Goal: Task Accomplishment & Management: Use online tool/utility

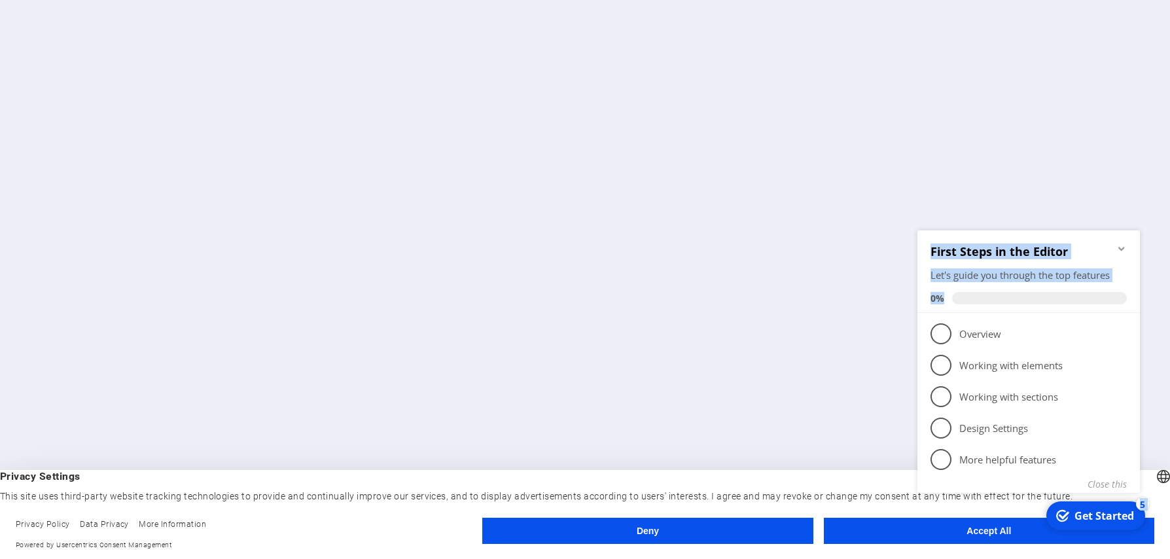
click at [1005, 527] on div "checkmark Get Started 5 First Steps in the Editor Let's guide you through the t…" at bounding box center [1031, 374] width 238 height 319
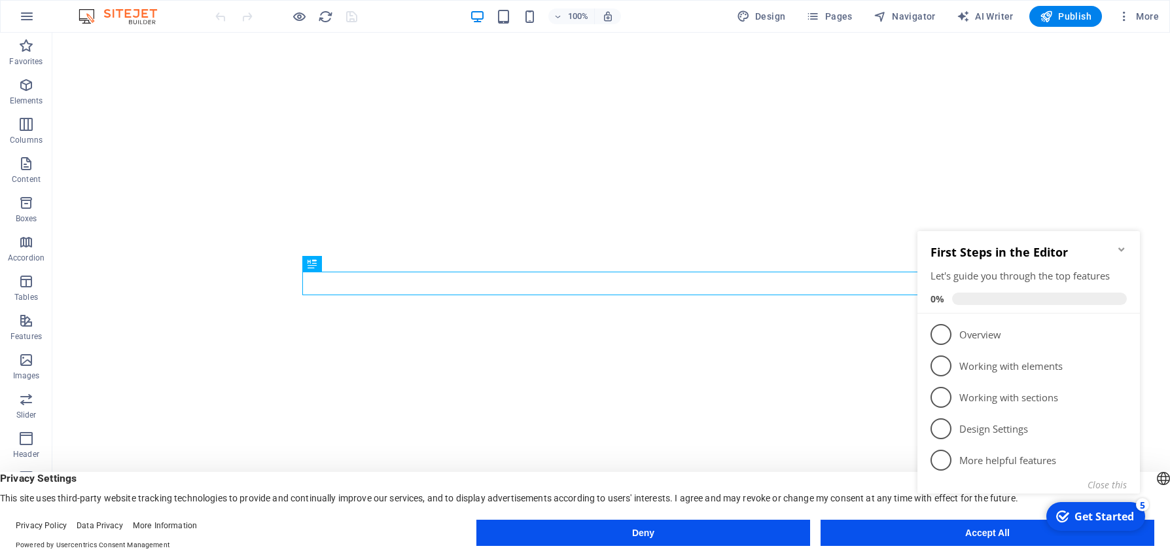
click at [974, 533] on div "checkmark Get Started 5 First Steps in the Editor Let's guide you through the t…" at bounding box center [1031, 376] width 238 height 319
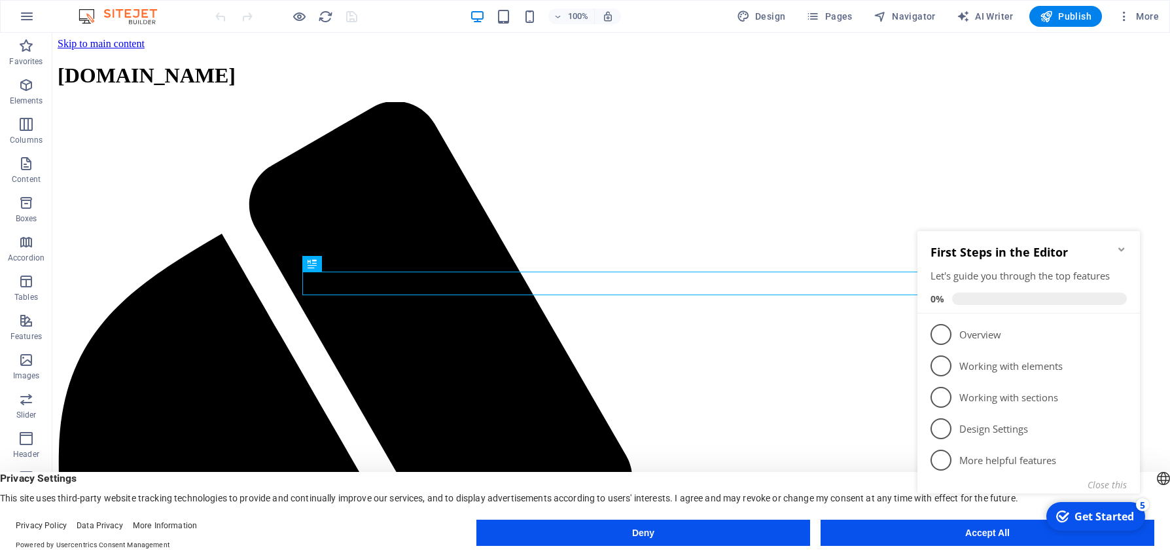
click at [0, 0] on button "Accept All" at bounding box center [0, 0] width 0 height 0
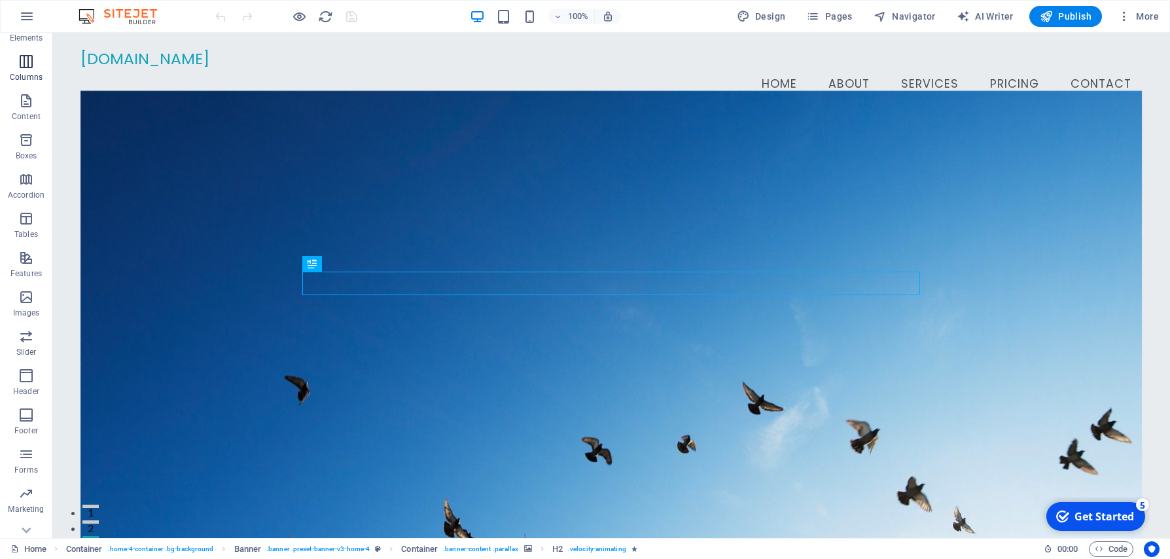
scroll to position [84, 0]
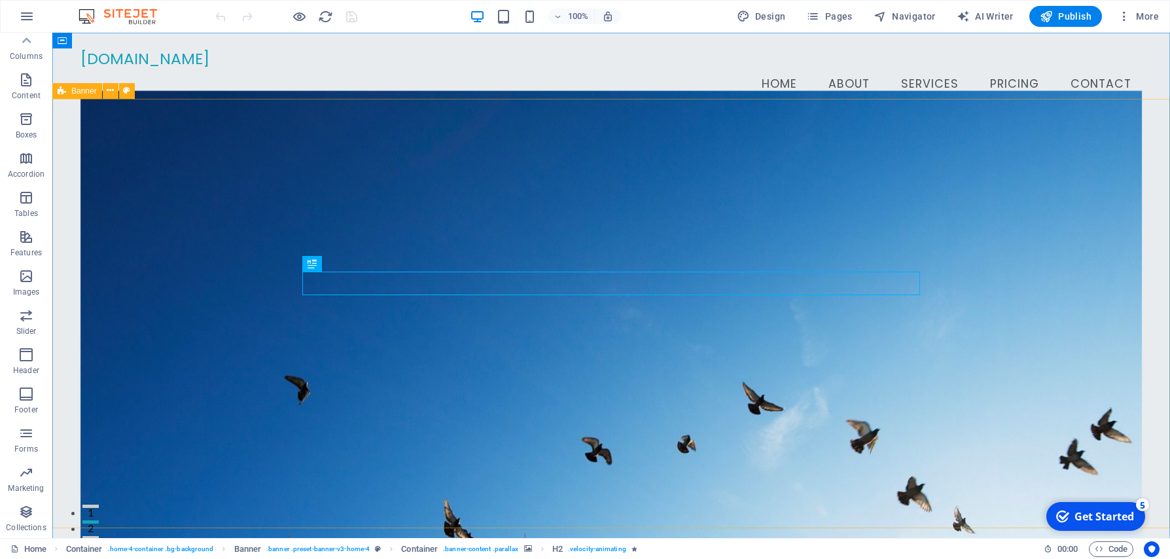
click at [84, 96] on div "Banner" at bounding box center [77, 91] width 50 height 16
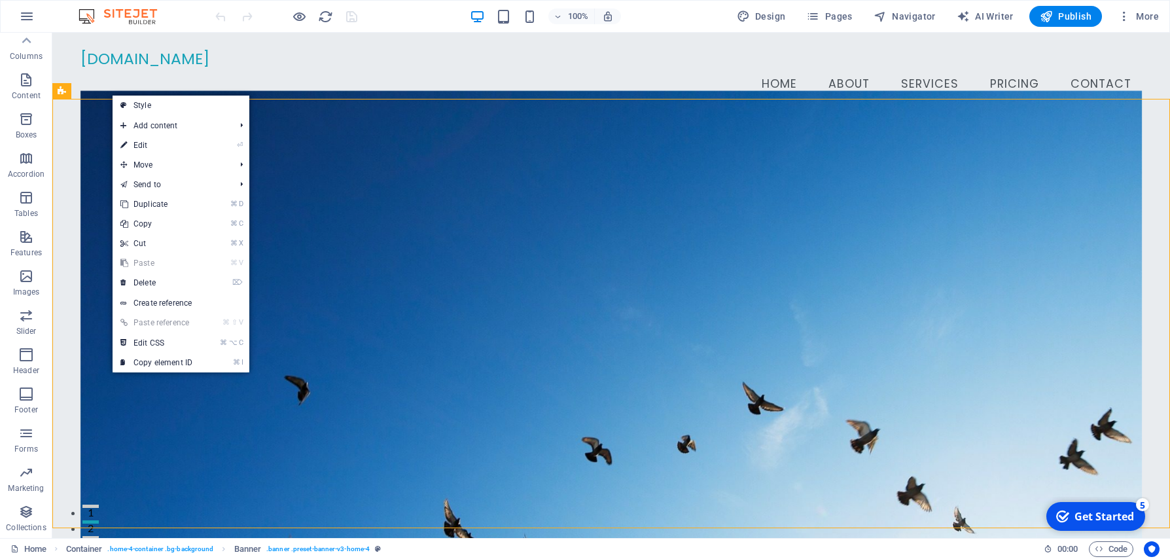
select select "vh"
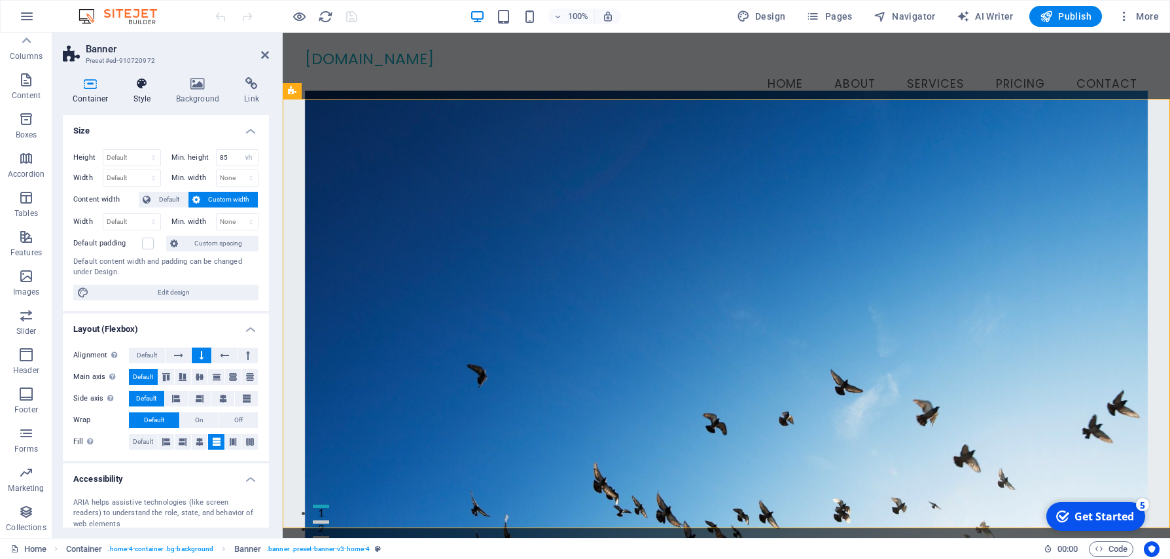
click at [143, 88] on icon at bounding box center [142, 83] width 37 height 13
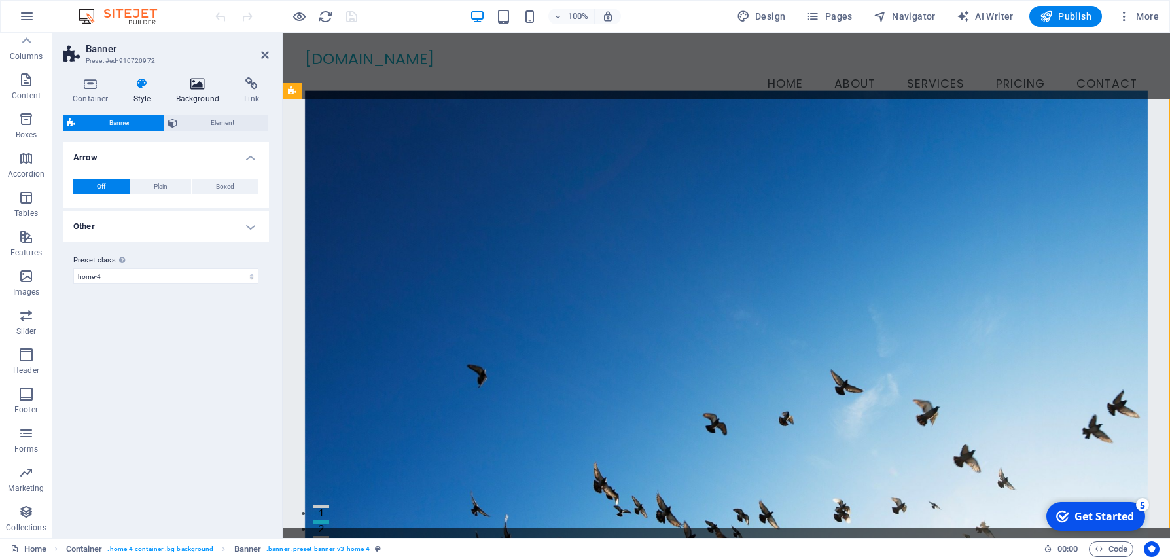
click at [193, 90] on icon at bounding box center [197, 83] width 63 height 13
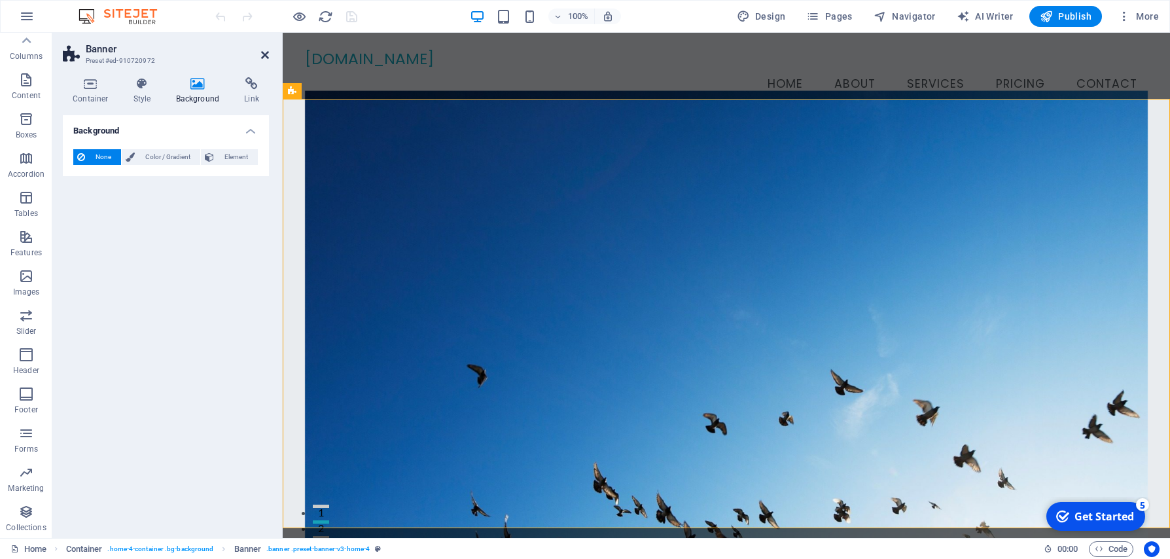
click at [268, 56] on icon at bounding box center [265, 55] width 8 height 10
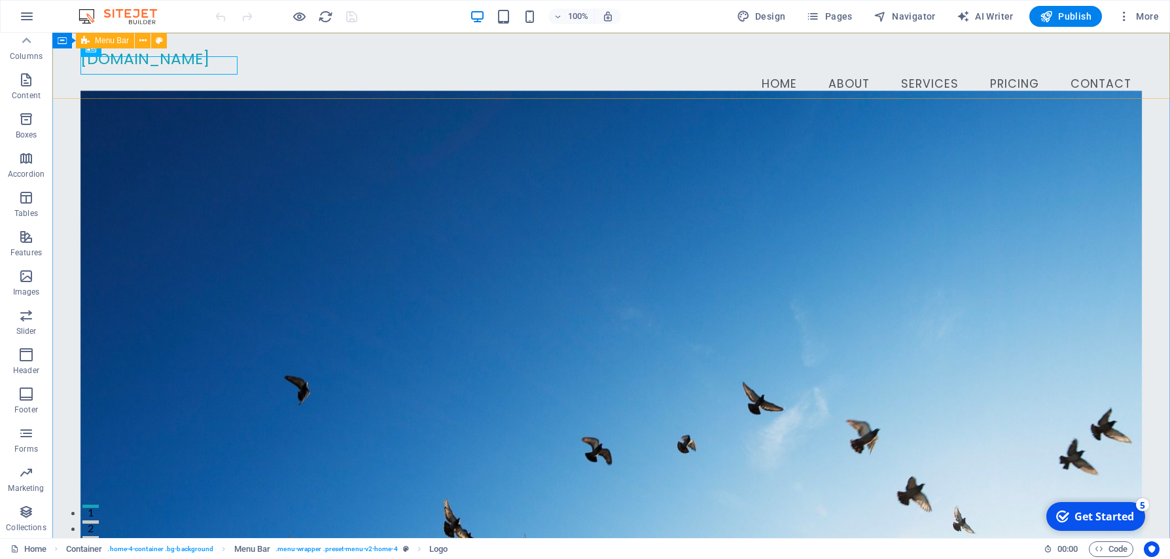
click at [143, 44] on icon at bounding box center [142, 41] width 7 height 14
drag, startPoint x: 1113, startPoint y: 516, endPoint x: 1237, endPoint y: 796, distance: 306.5
click at [1113, 516] on div "Get Started" at bounding box center [1105, 516] width 60 height 14
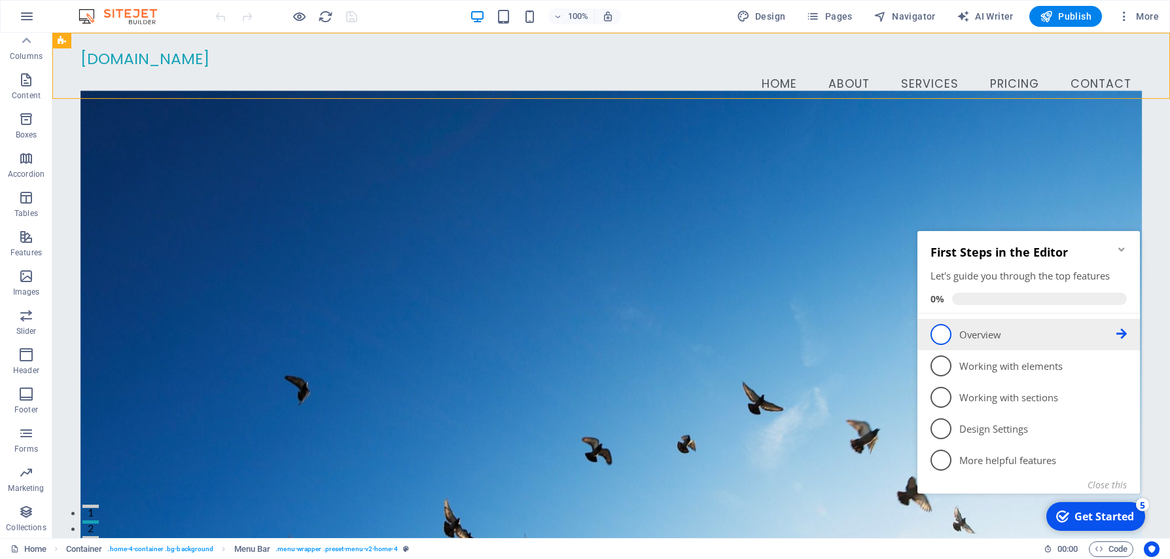
click at [951, 336] on span "1" at bounding box center [941, 334] width 21 height 21
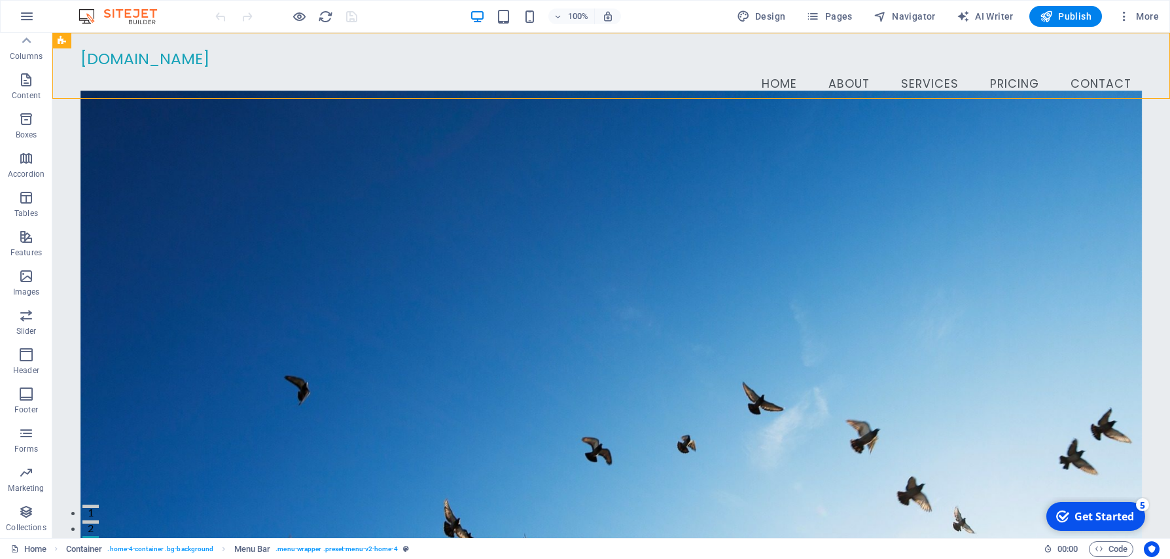
scroll to position [0, 0]
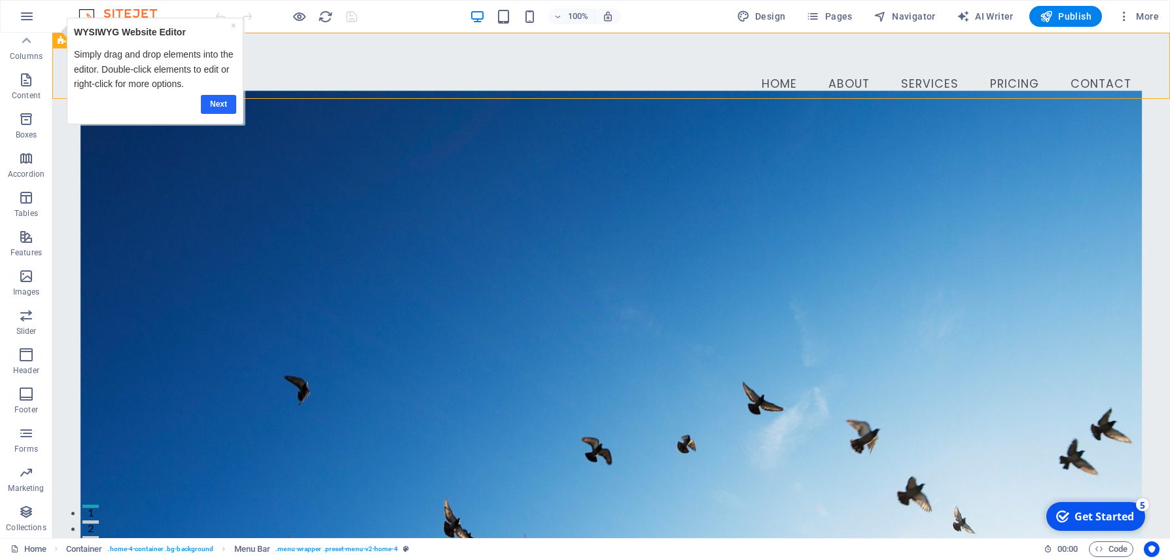
click at [220, 106] on link "Next" at bounding box center [218, 104] width 35 height 19
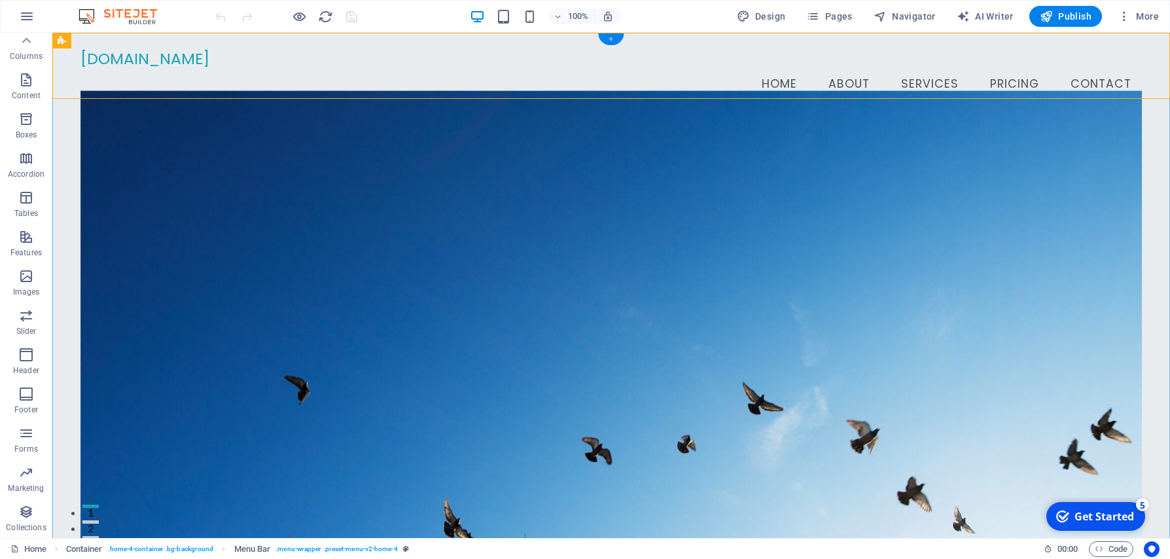
click at [615, 39] on div "+" at bounding box center [611, 39] width 26 height 12
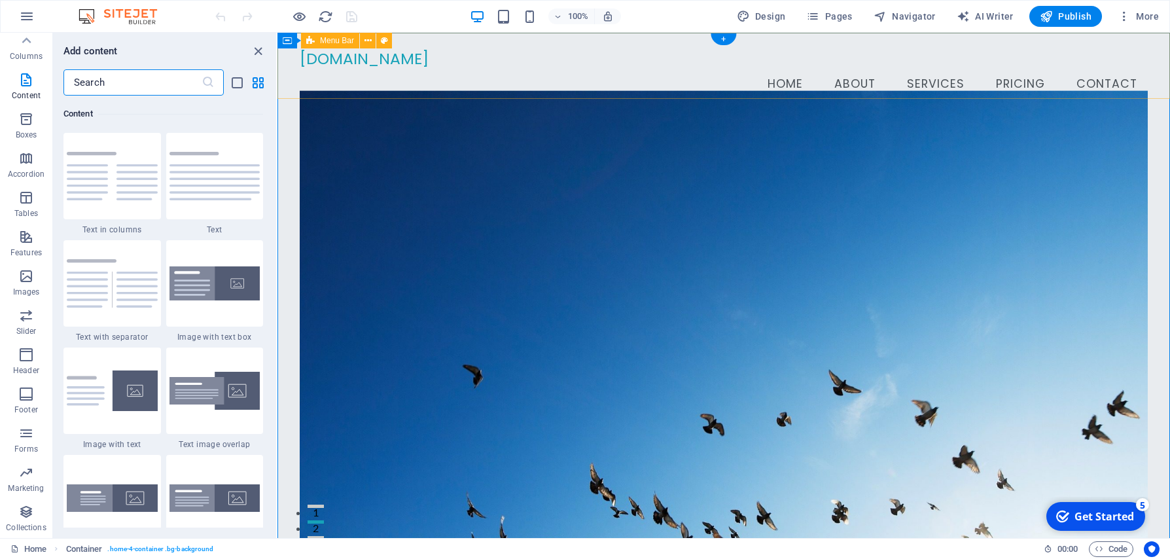
scroll to position [2302, 0]
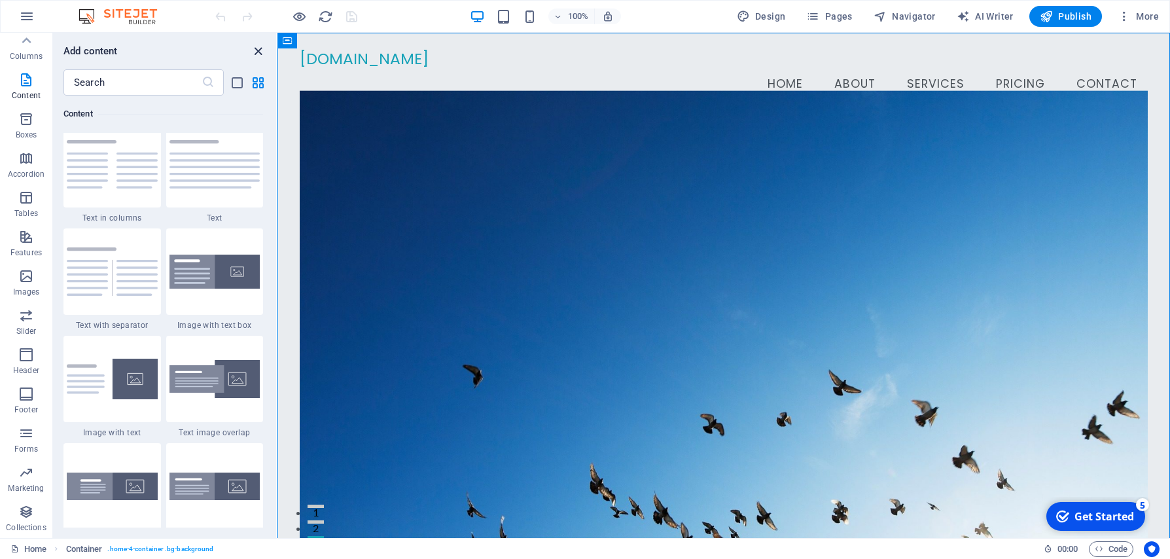
click at [257, 48] on icon "close panel" at bounding box center [258, 51] width 15 height 15
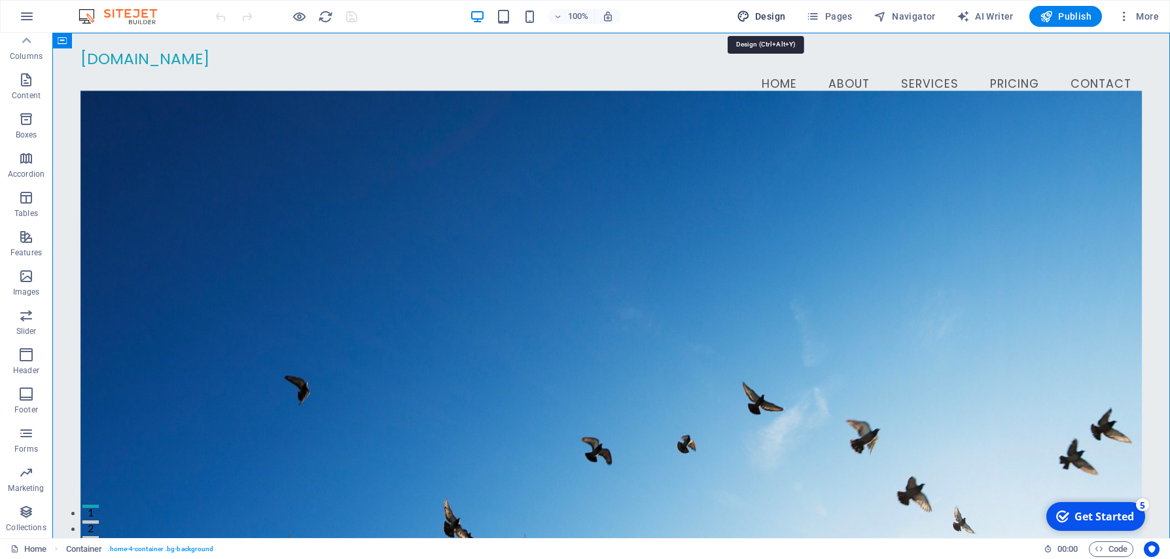
click at [767, 14] on span "Design" at bounding box center [761, 16] width 49 height 13
select select "px"
select select "200"
select select "px"
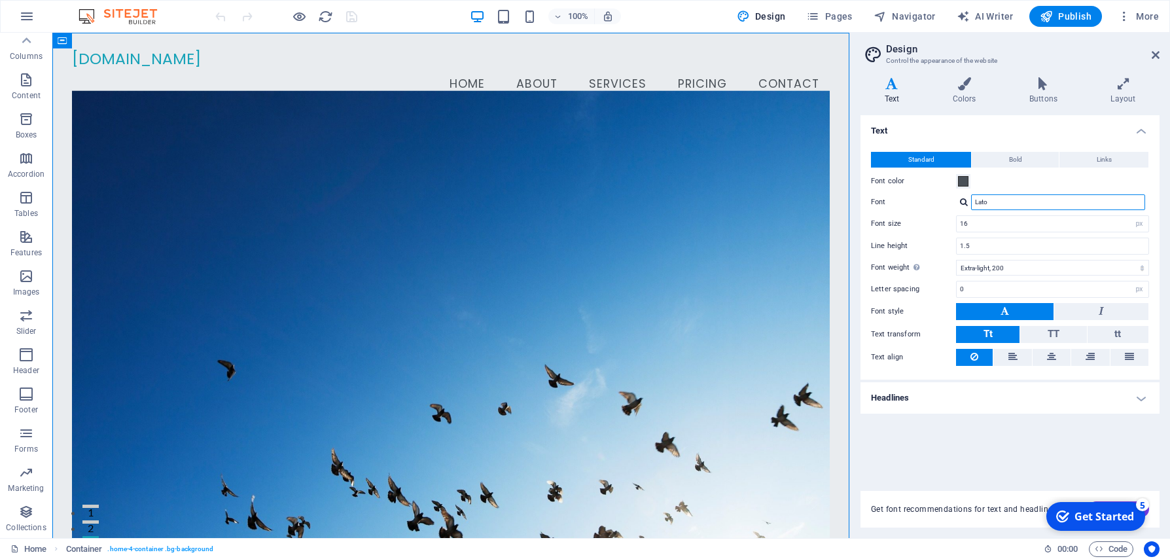
click at [1027, 205] on input "Lato" at bounding box center [1058, 202] width 174 height 16
click at [997, 204] on input "Lato" at bounding box center [1058, 202] width 174 height 16
click at [997, 203] on input "Lato" at bounding box center [1058, 202] width 174 height 16
click at [965, 202] on div at bounding box center [964, 202] width 8 height 9
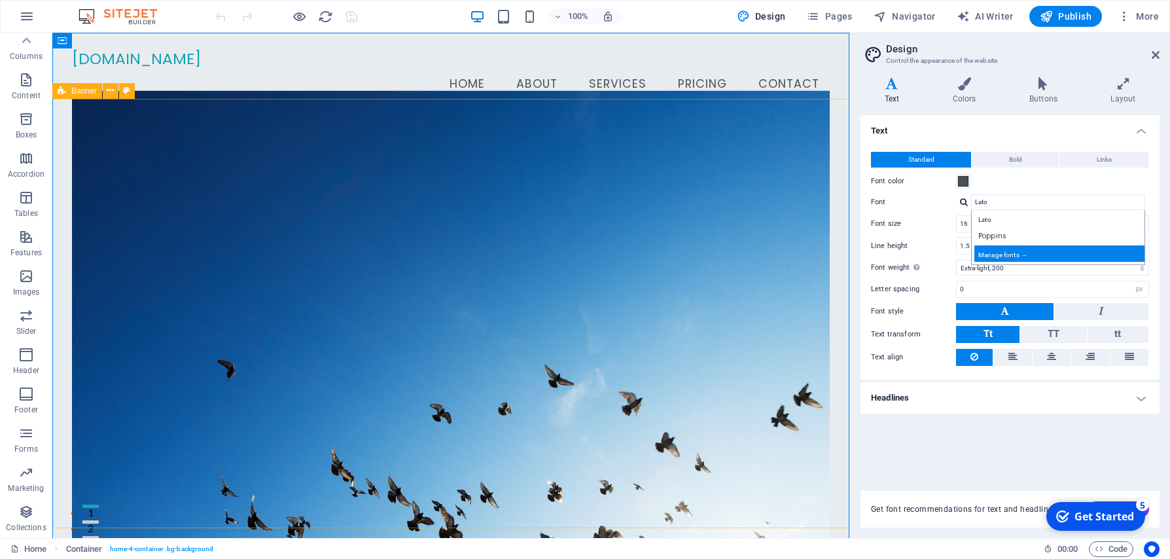
click at [1018, 254] on div "Manage fonts →" at bounding box center [1060, 253] width 173 height 16
select select "popularity"
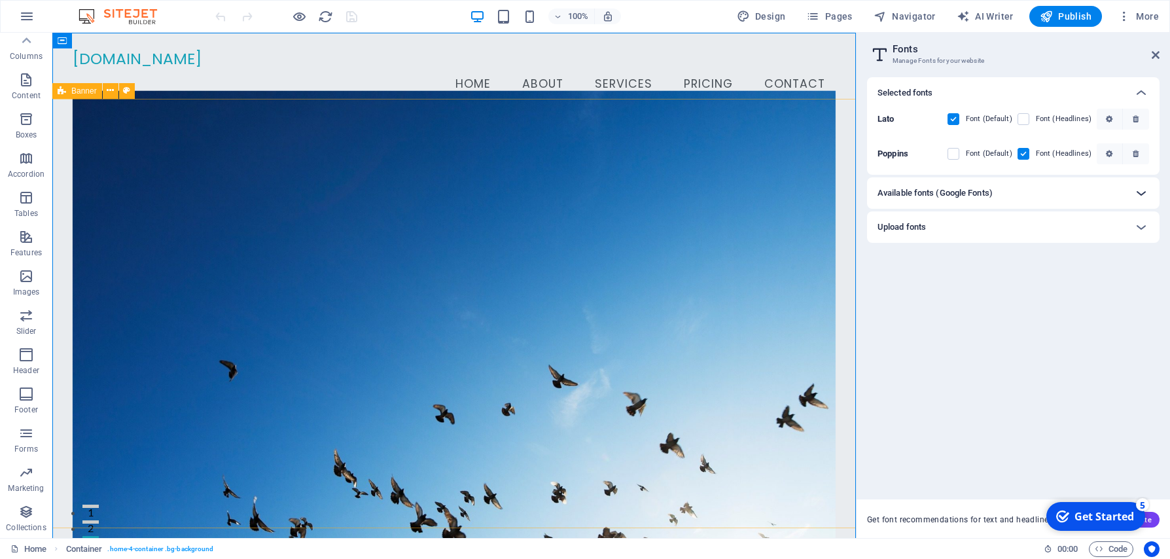
click at [1140, 192] on icon at bounding box center [1141, 193] width 16 height 16
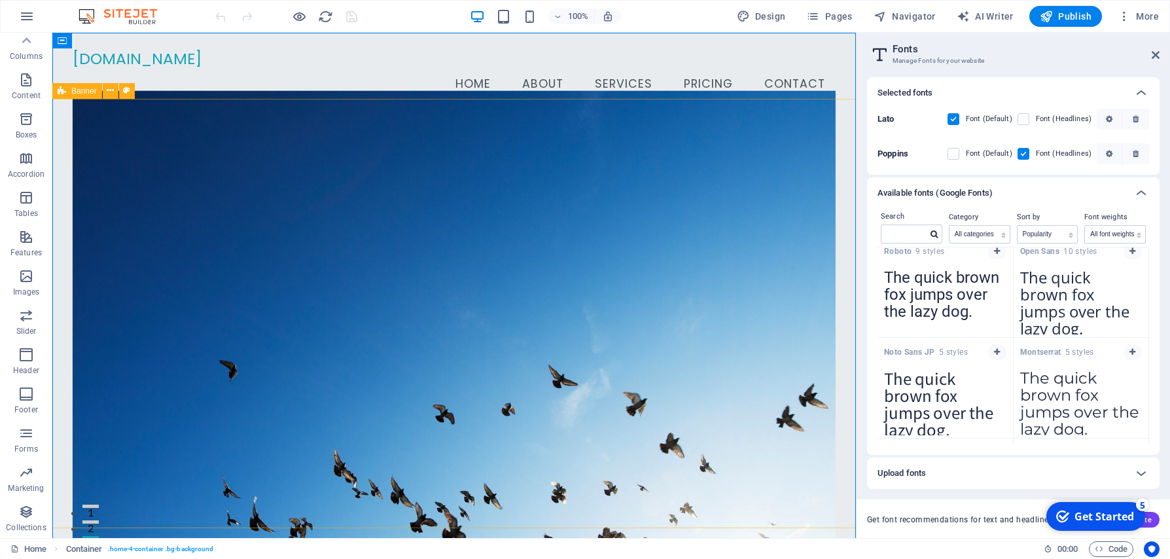
scroll to position [13, 0]
click at [1068, 402] on textarea "The quick brown fox jumps over the lazy dog." at bounding box center [1081, 397] width 135 height 72
click at [1130, 349] on icon "button" at bounding box center [1133, 350] width 6 height 8
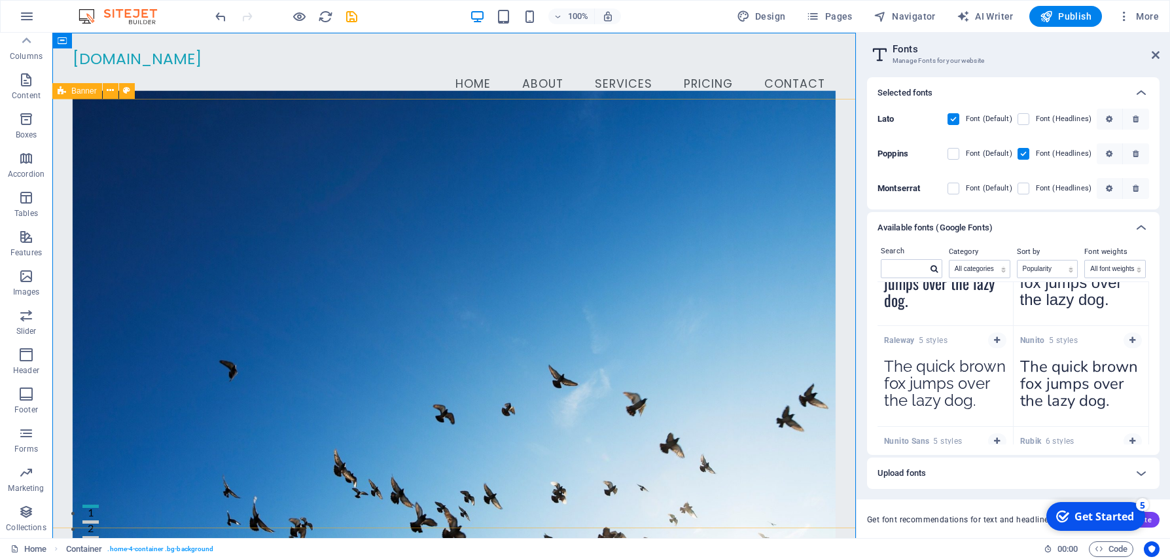
scroll to position [459, 0]
click at [997, 343] on icon "button" at bounding box center [997, 341] width 6 height 8
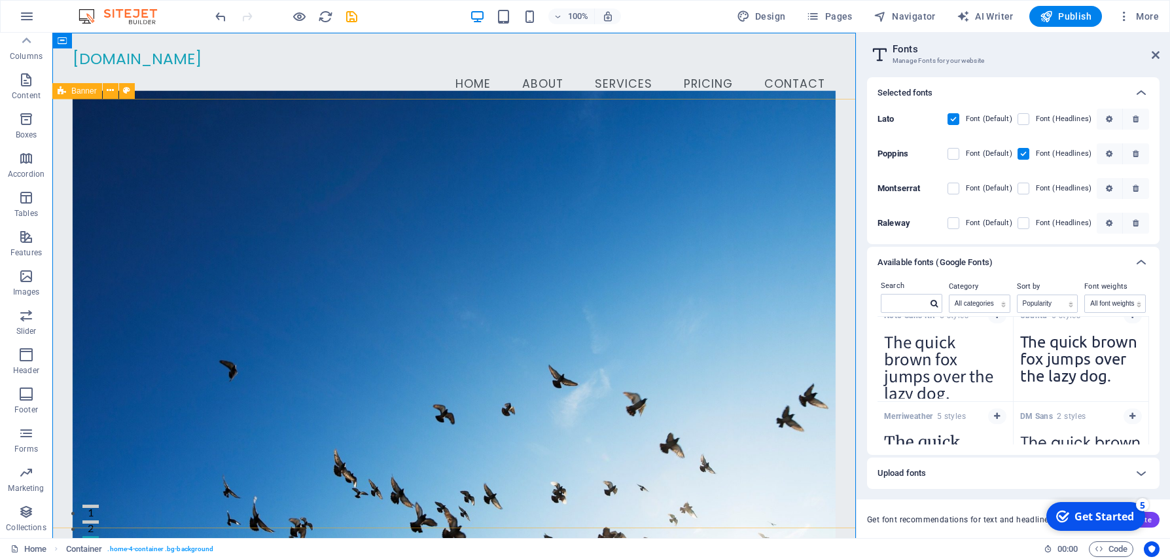
scroll to position [708, 0]
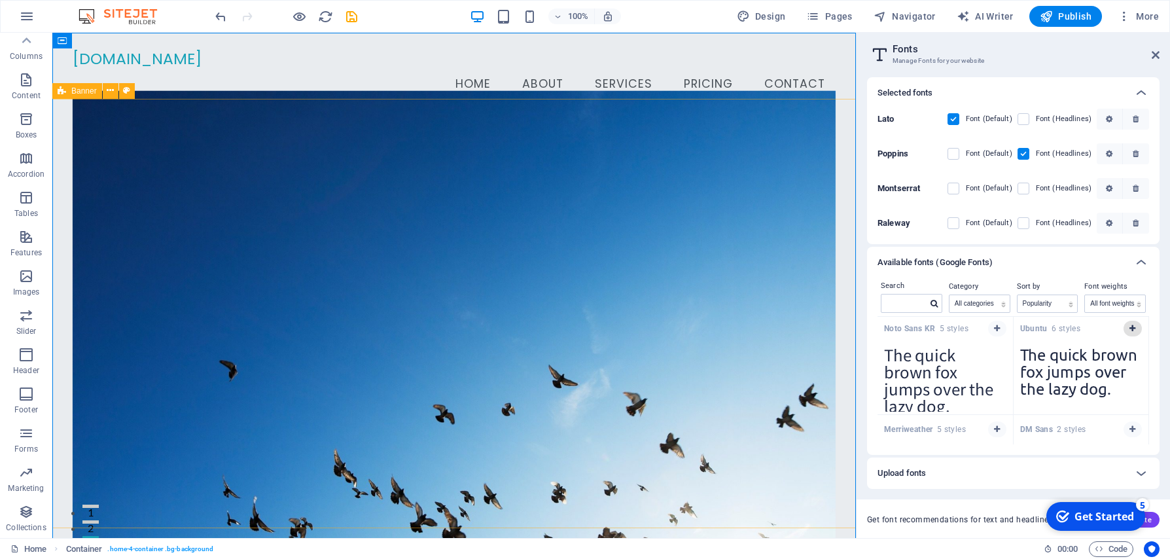
click at [1133, 329] on icon "button" at bounding box center [1133, 329] width 6 height 8
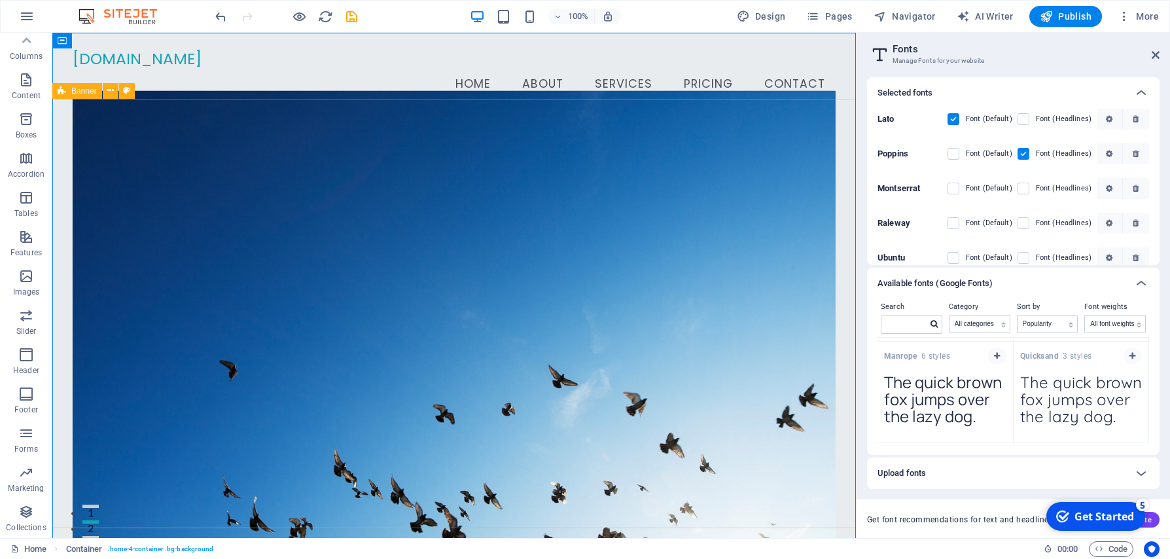
scroll to position [1302, 0]
click at [1135, 360] on icon "button" at bounding box center [1133, 361] width 6 height 8
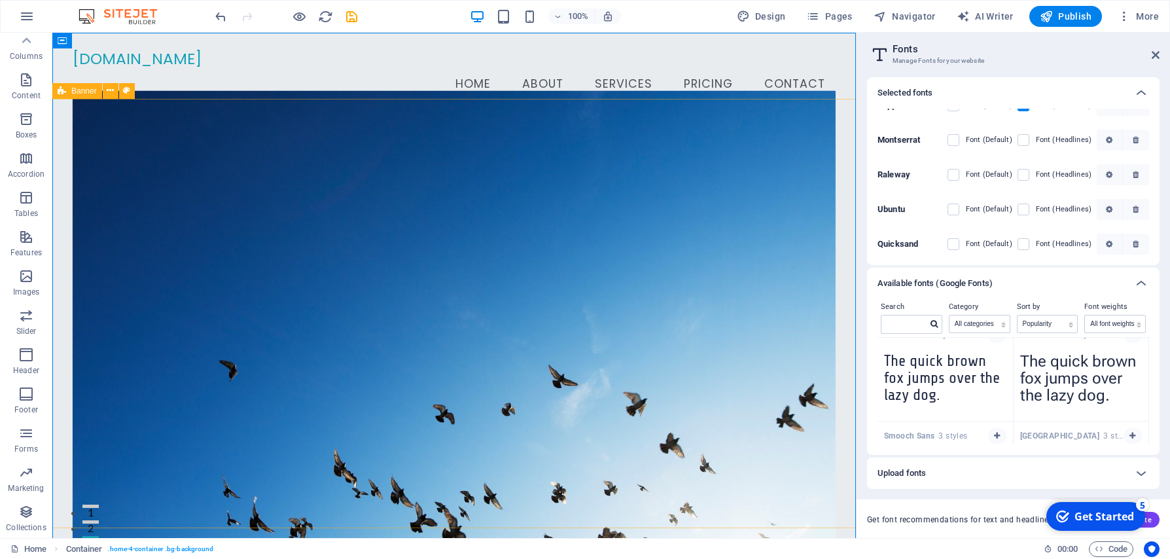
scroll to position [3086, 0]
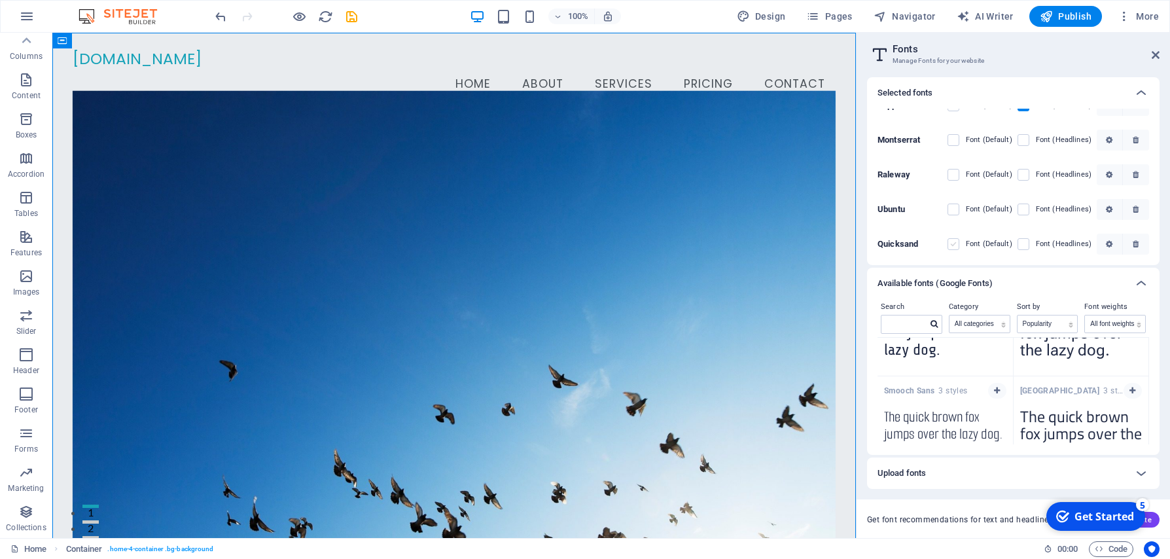
click at [955, 243] on label at bounding box center [954, 244] width 12 height 12
click at [0, 0] on input "checkbox" at bounding box center [0, 0] width 0 height 0
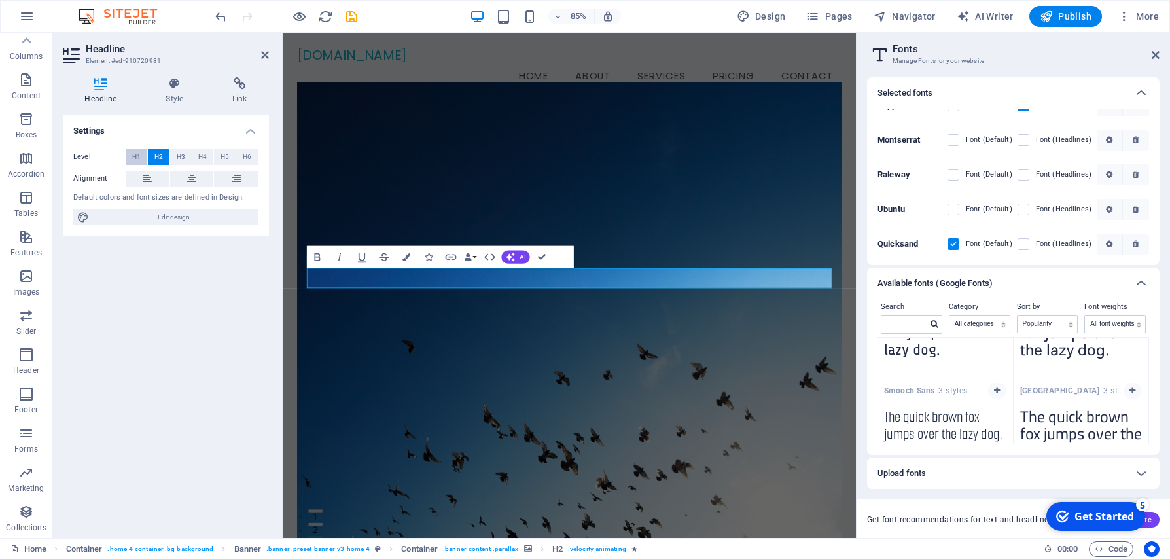
click at [135, 156] on span "H1" at bounding box center [136, 157] width 9 height 16
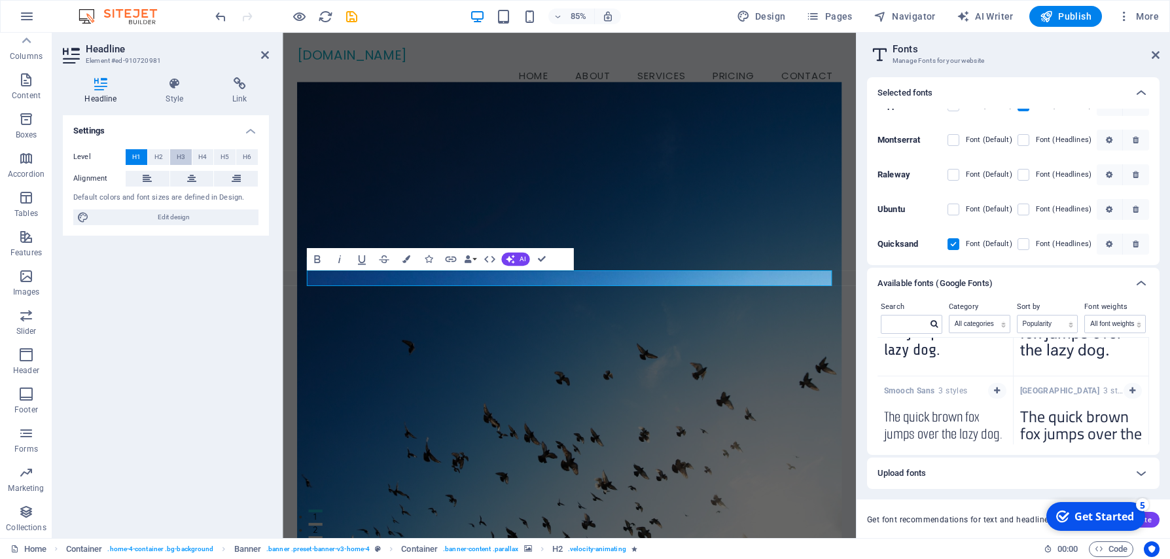
click at [181, 158] on span "H3" at bounding box center [181, 157] width 9 height 16
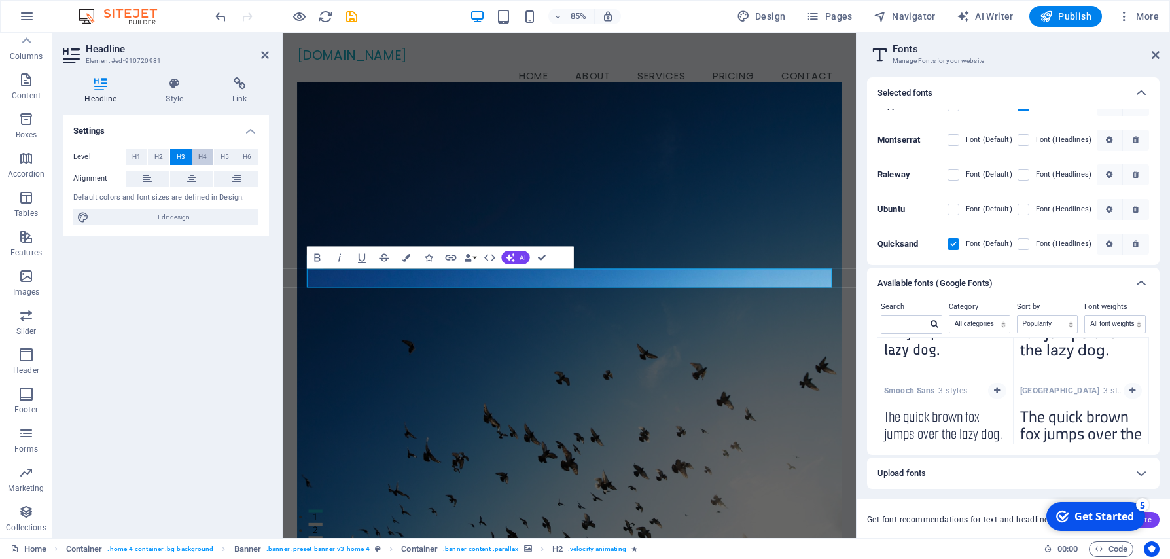
click at [206, 158] on span "H4" at bounding box center [202, 157] width 9 height 16
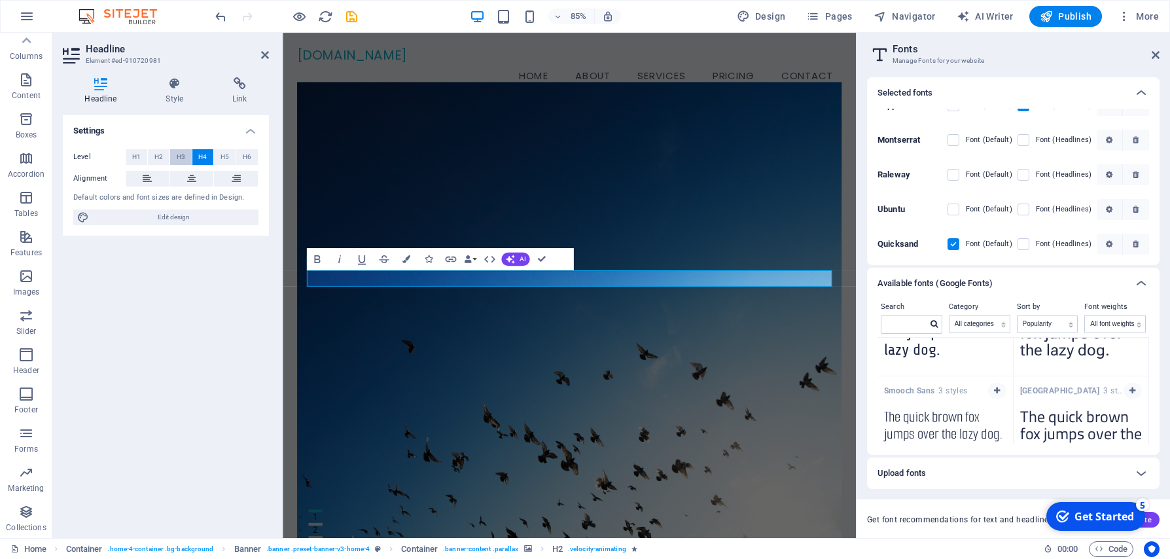
click at [187, 158] on button "H3" at bounding box center [181, 157] width 22 height 16
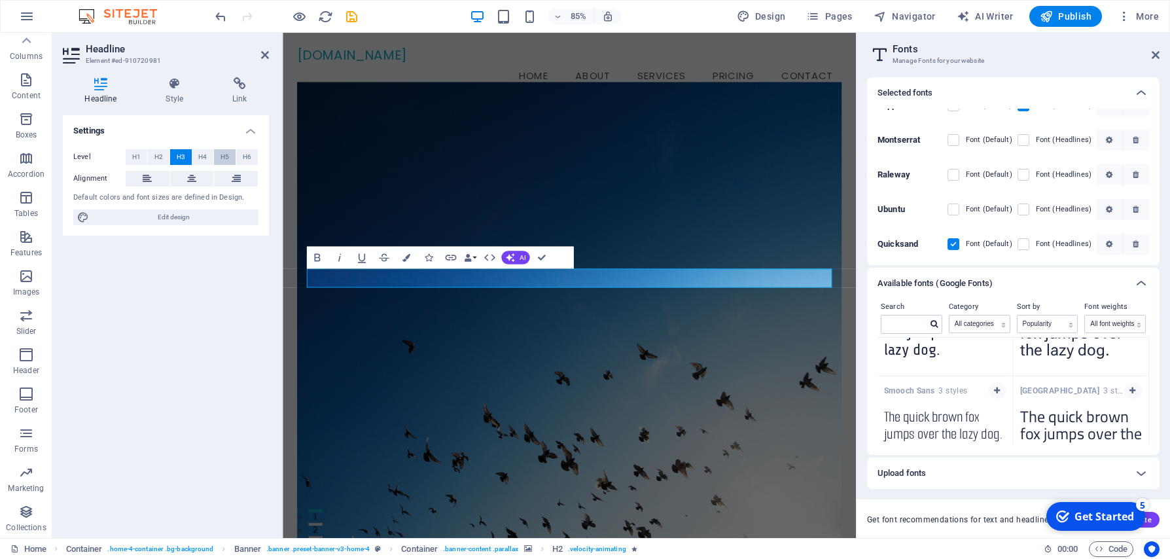
click at [230, 157] on button "H5" at bounding box center [225, 157] width 22 height 16
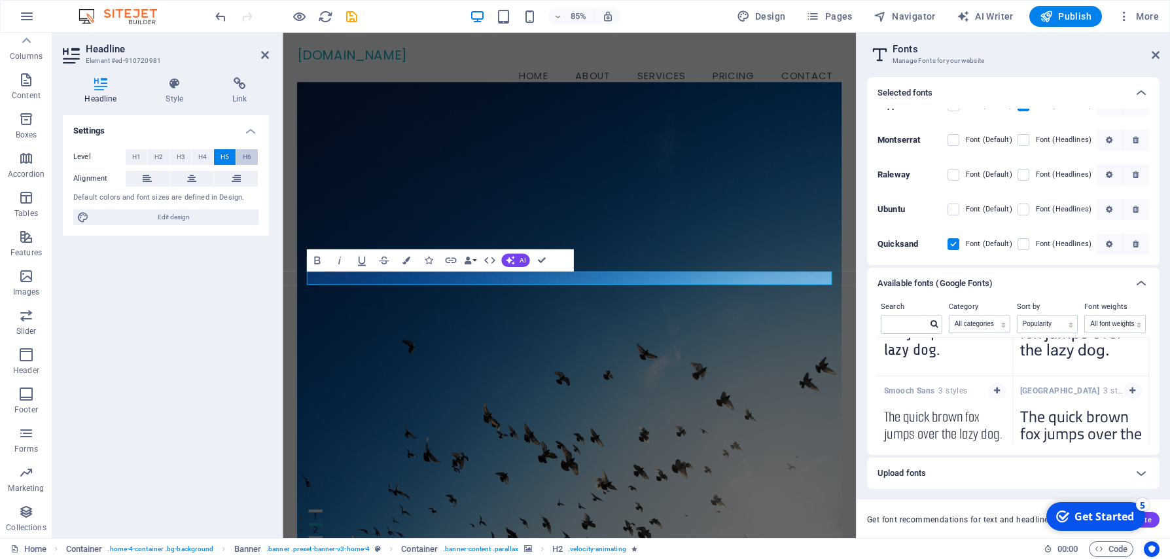
click at [249, 158] on span "H6" at bounding box center [247, 157] width 9 height 16
click at [181, 156] on span "H3" at bounding box center [181, 157] width 9 height 16
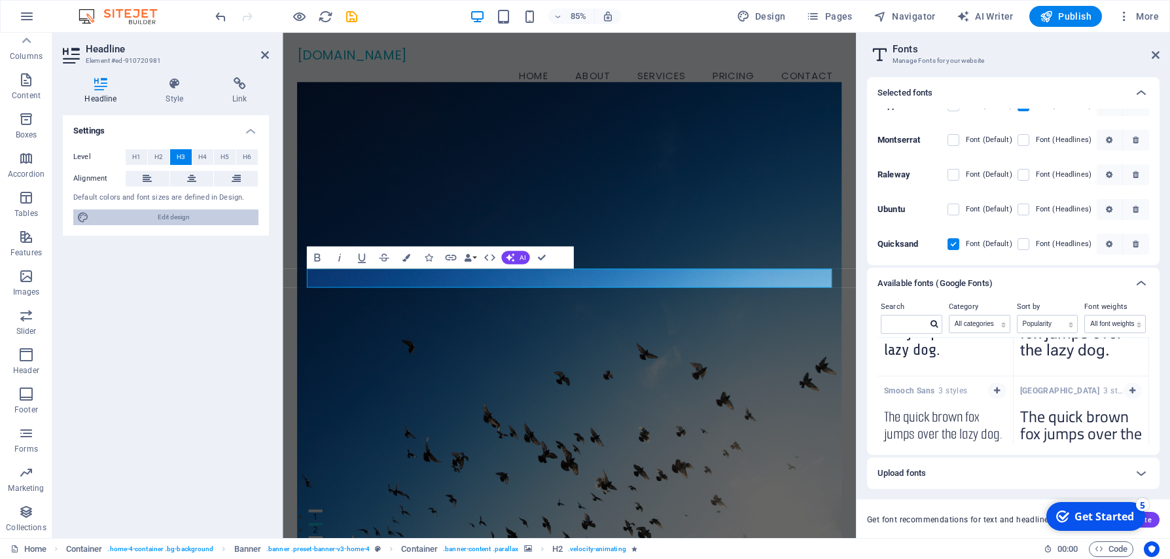
click at [204, 219] on span "Edit design" at bounding box center [174, 217] width 162 height 16
select select "px"
select select "200"
select select "px"
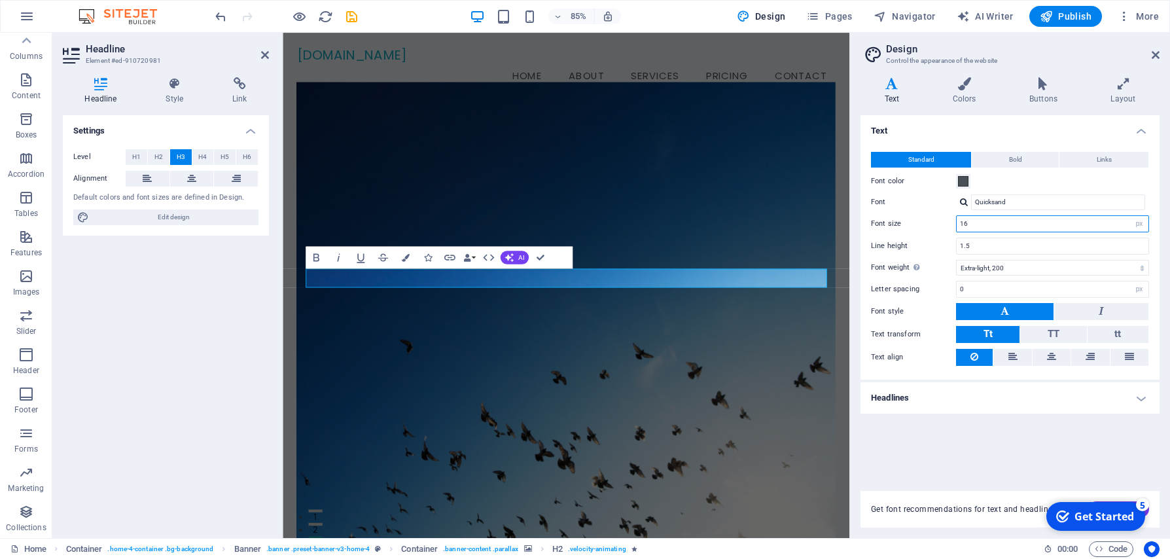
click at [1022, 226] on input "16" at bounding box center [1053, 224] width 192 height 16
type input "30"
click at [517, 257] on button "AI" at bounding box center [515, 257] width 28 height 13
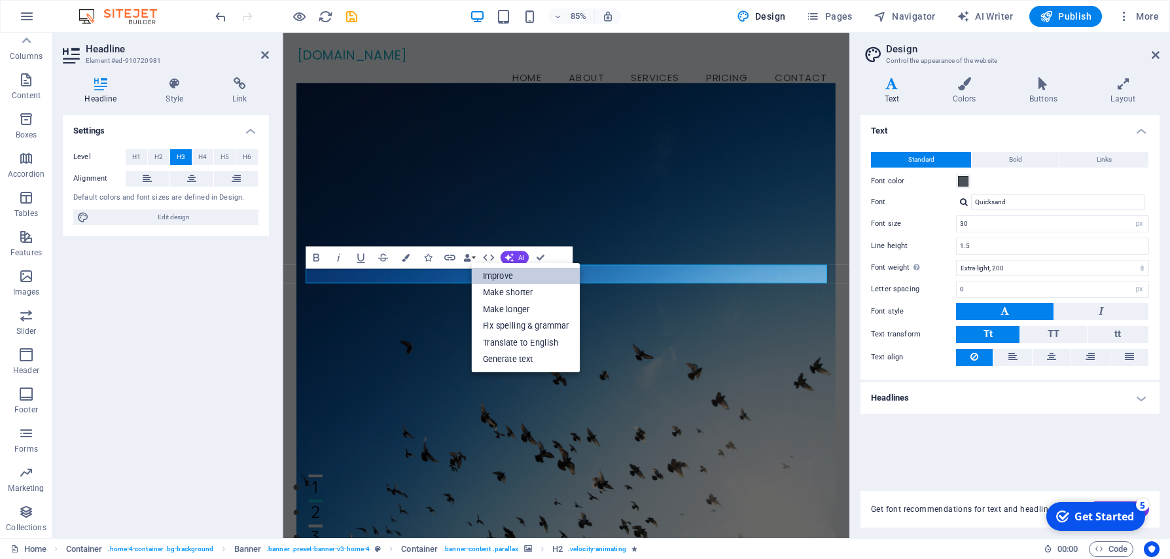
click at [520, 279] on link "Improve" at bounding box center [525, 275] width 109 height 17
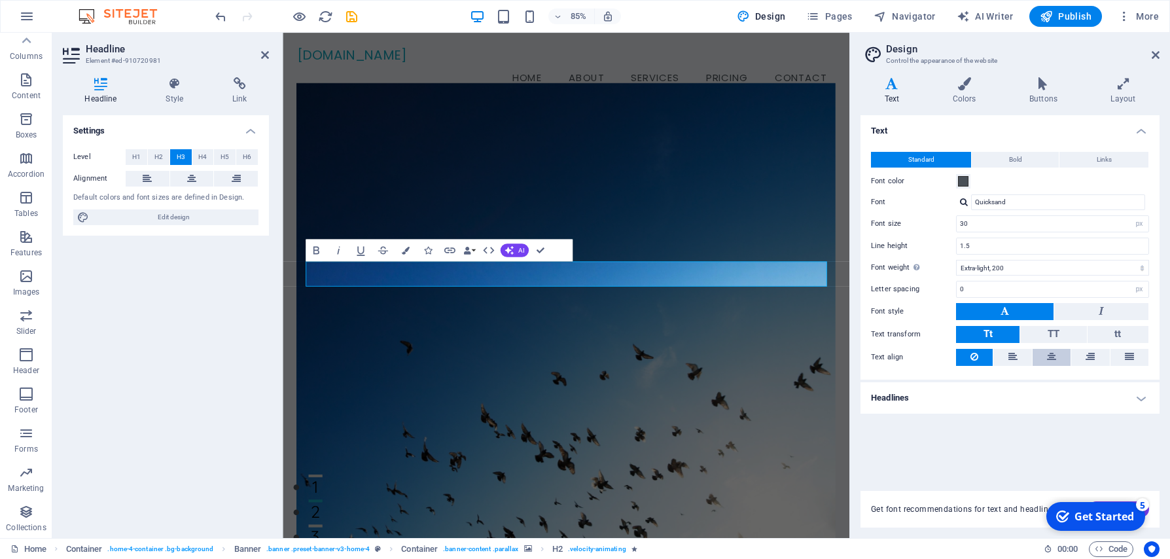
click at [1046, 360] on button at bounding box center [1052, 357] width 38 height 17
drag, startPoint x: 1020, startPoint y: 401, endPoint x: 1002, endPoint y: 397, distance: 18.1
click at [1020, 401] on h4 "Headlines" at bounding box center [1010, 397] width 299 height 31
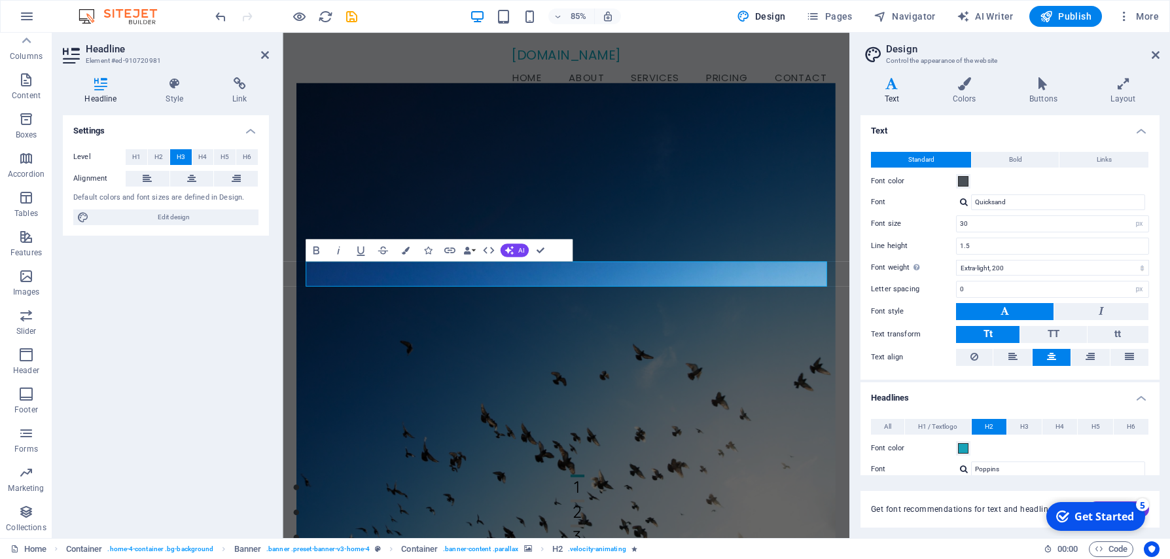
click at [616, 463] on figure at bounding box center [616, 362] width 634 height 541
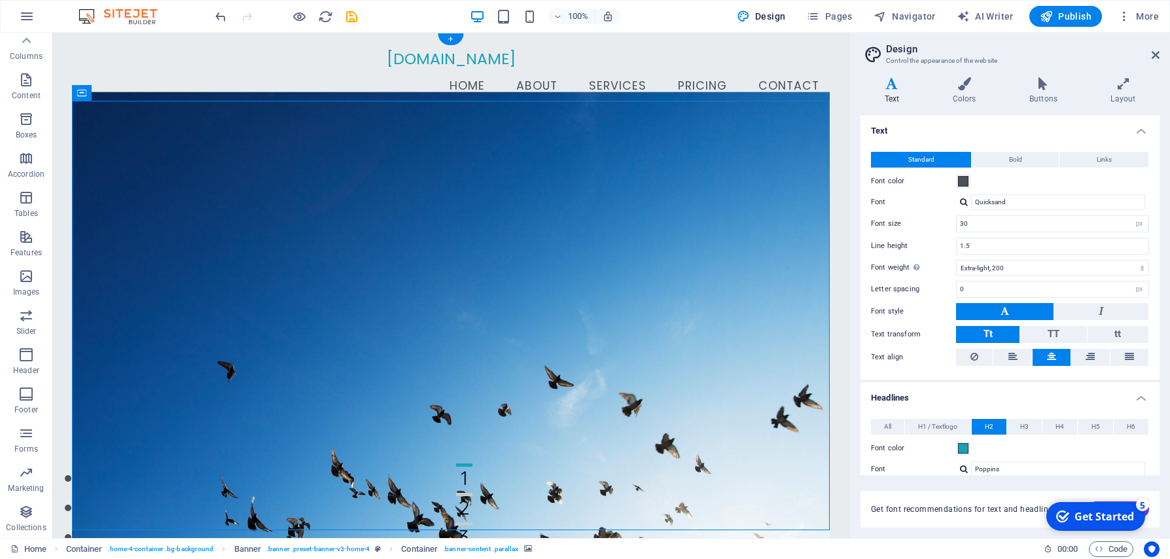
click at [461, 268] on figure at bounding box center [450, 322] width 757 height 460
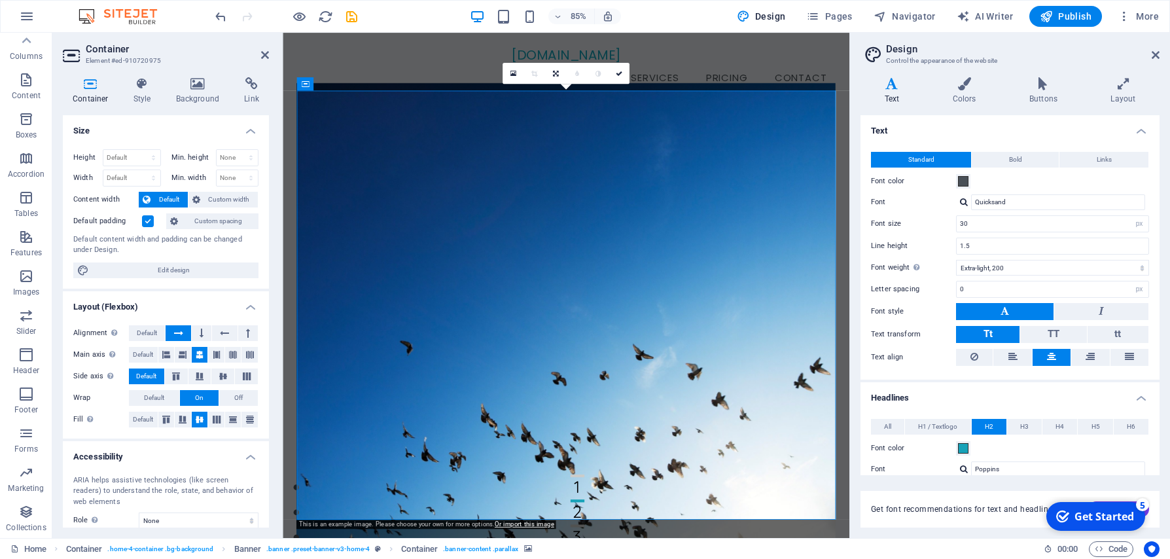
click at [605, 294] on figure at bounding box center [616, 362] width 634 height 541
click at [624, 287] on figure at bounding box center [616, 362] width 634 height 541
click at [679, 297] on figure at bounding box center [616, 362] width 634 height 541
click at [145, 86] on icon at bounding box center [142, 83] width 37 height 13
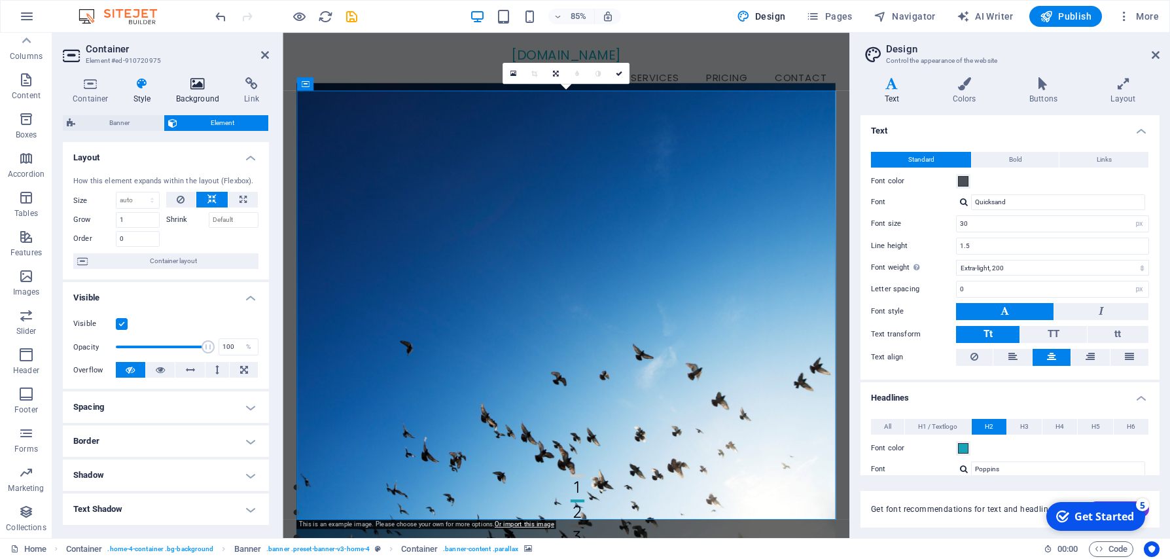
click at [194, 87] on icon at bounding box center [197, 83] width 63 height 13
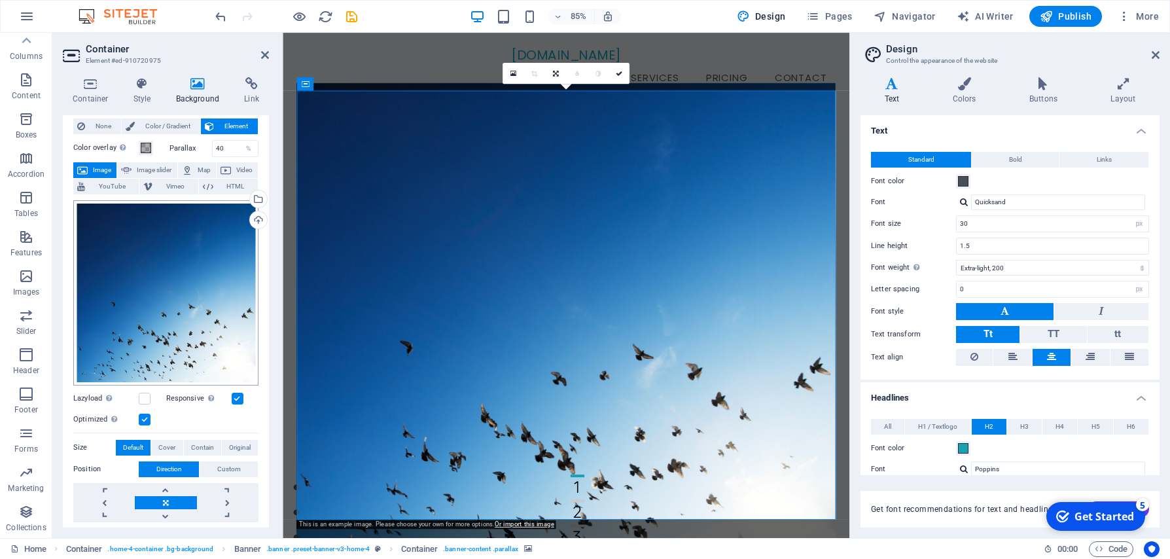
scroll to position [10, 0]
